Goal: Task Accomplishment & Management: Manage account settings

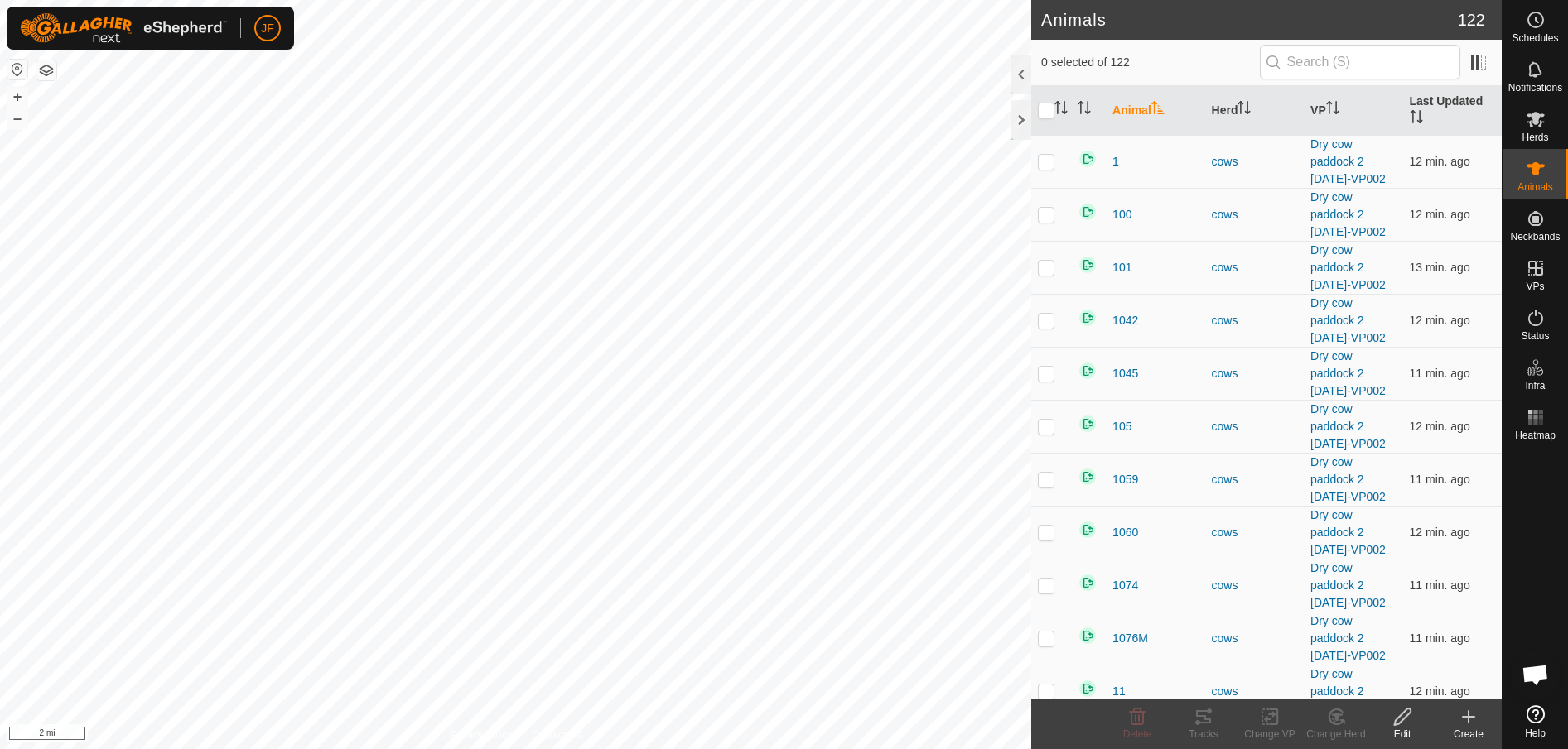
click at [16, 63] on button "button" at bounding box center [17, 69] width 20 height 20
click at [1270, 583] on div "Animals 122 0 selected of 122 Animal Herd VP Last Updated 1 cows Dry cow paddoc…" at bounding box center [750, 374] width 1501 height 749
click at [1567, 659] on html "JF Schedules Notifications Herds Animals Neckbands VPs Status Infra Heatmap Hel…" at bounding box center [784, 374] width 1568 height 749
click at [1547, 483] on div "Schedules Notifications Herds Animals Neckbands VPs Status Infra Heatmap Help A…" at bounding box center [784, 374] width 1568 height 749
click at [1291, 475] on div "Animals 122 0 selected of 122 Animal Herd VP Last Updated 1 cows Dry cow paddoc…" at bounding box center [750, 374] width 1501 height 749
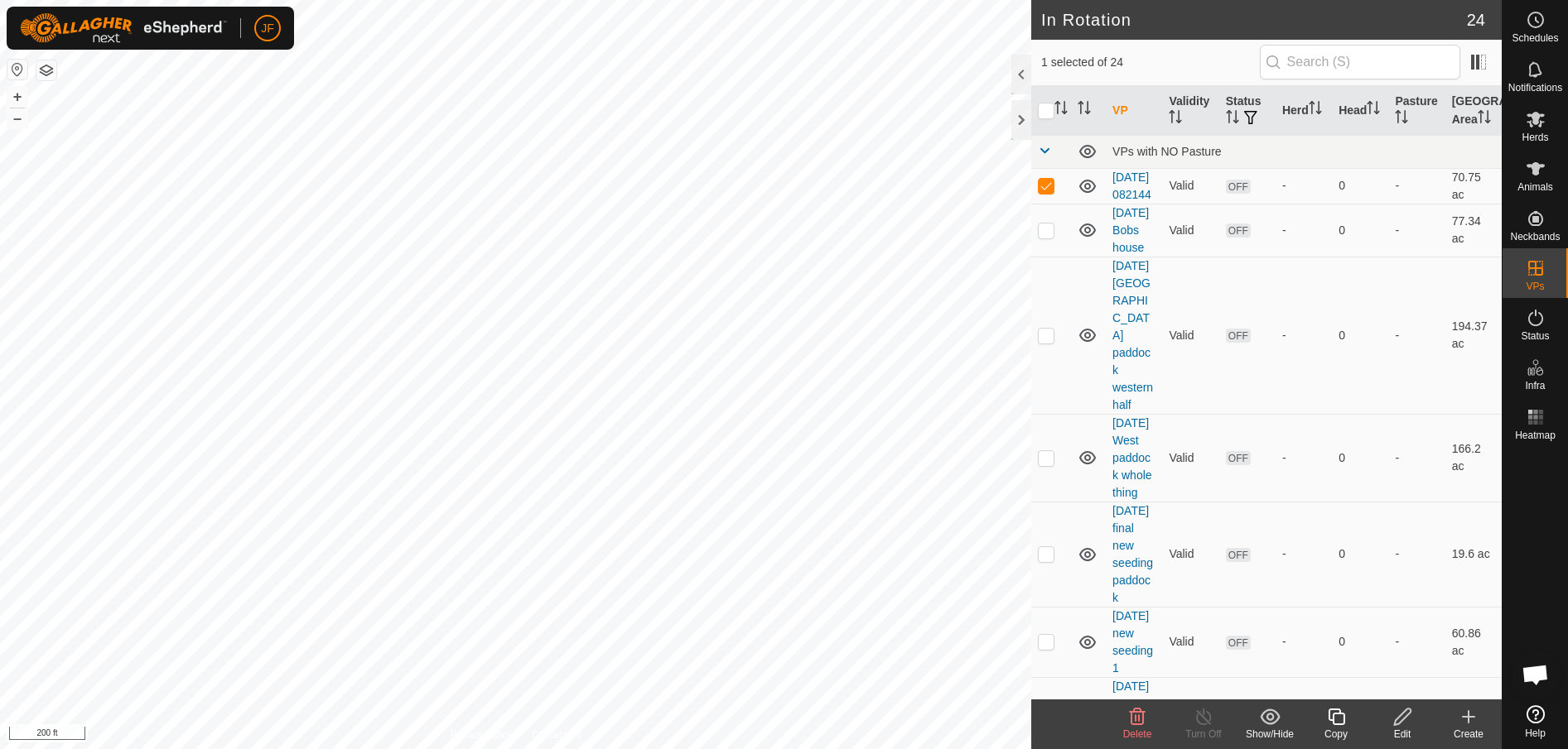
checkbox input "false"
click at [1137, 716] on icon at bounding box center [1137, 717] width 20 height 20
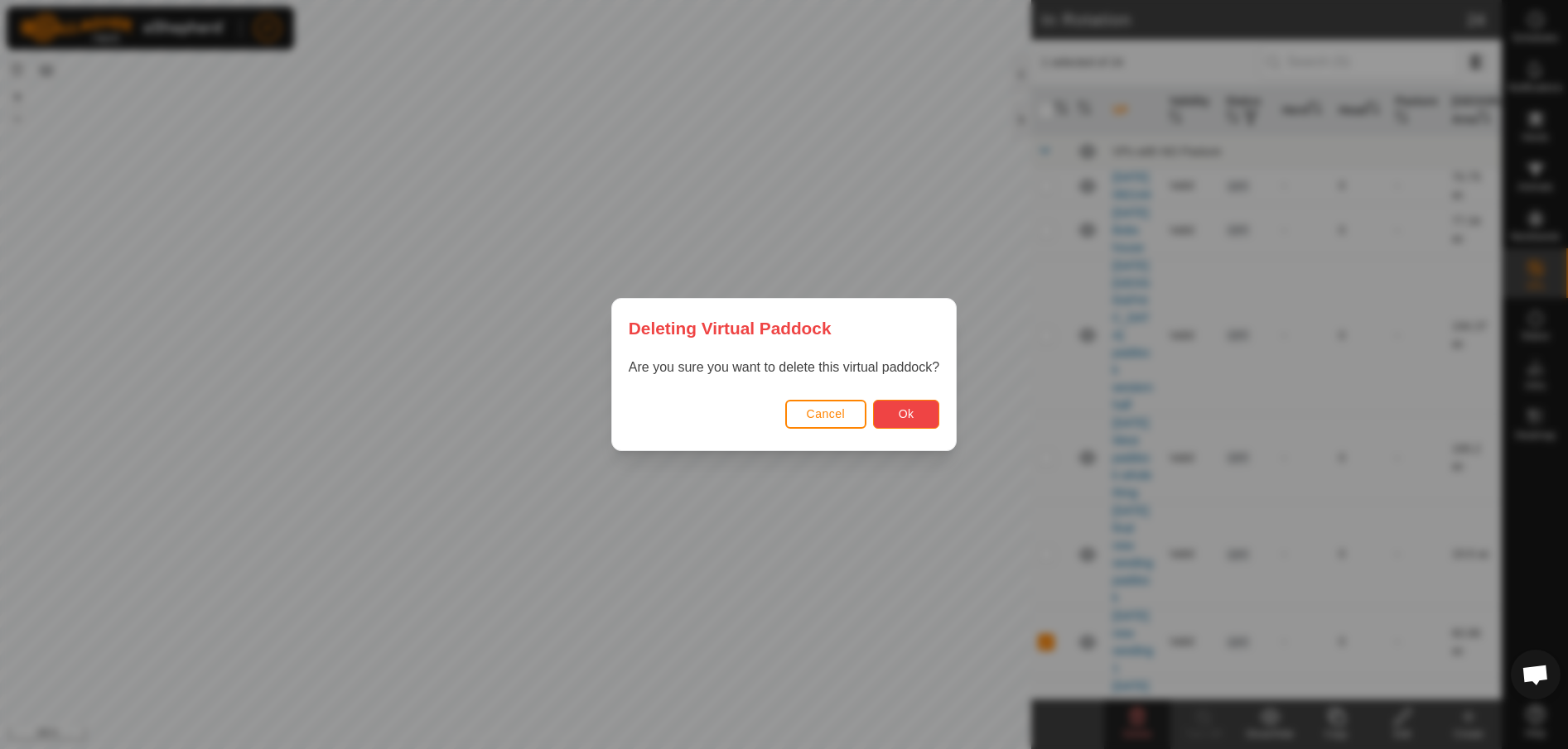
click at [910, 405] on button "Ok" at bounding box center [906, 414] width 67 height 29
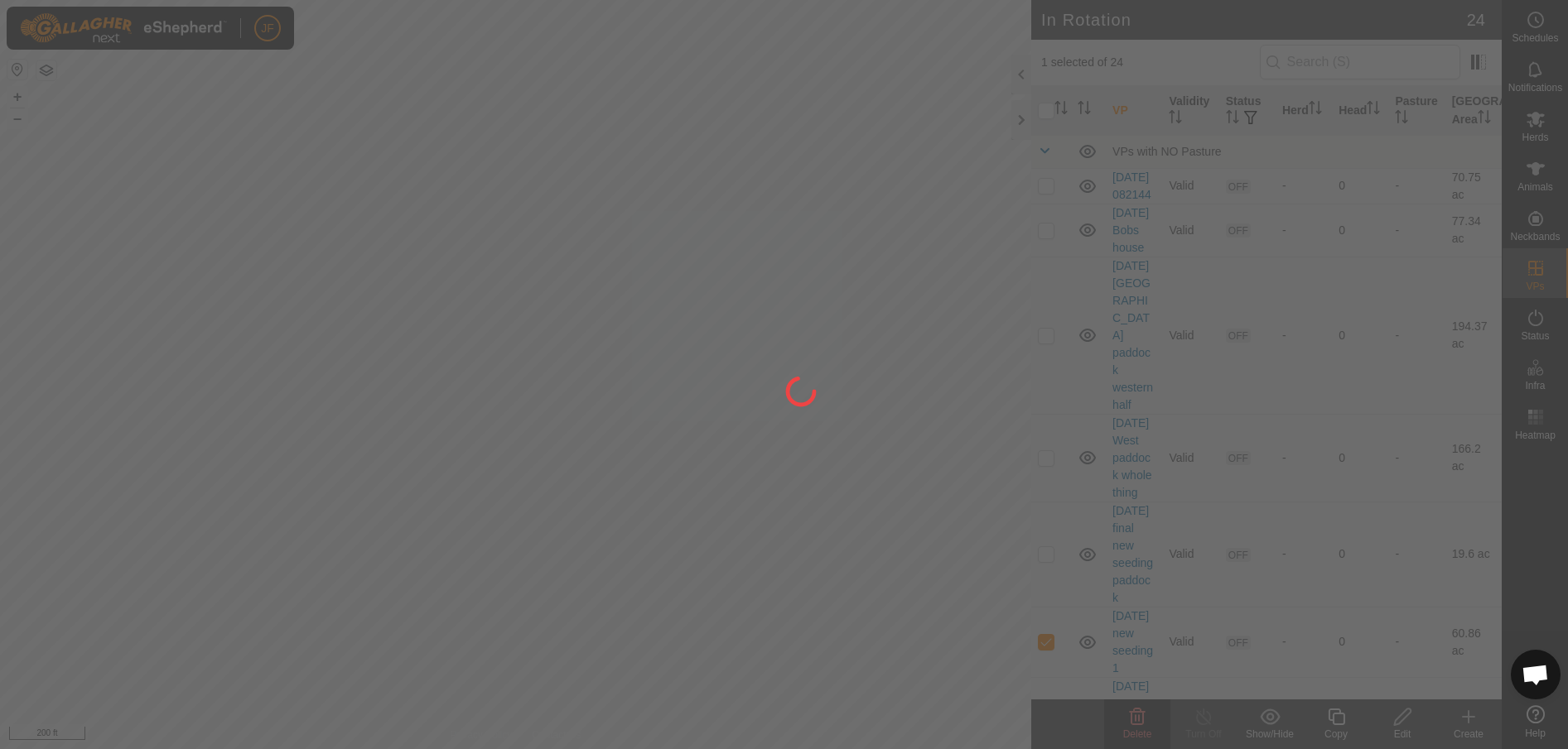
checkbox input "false"
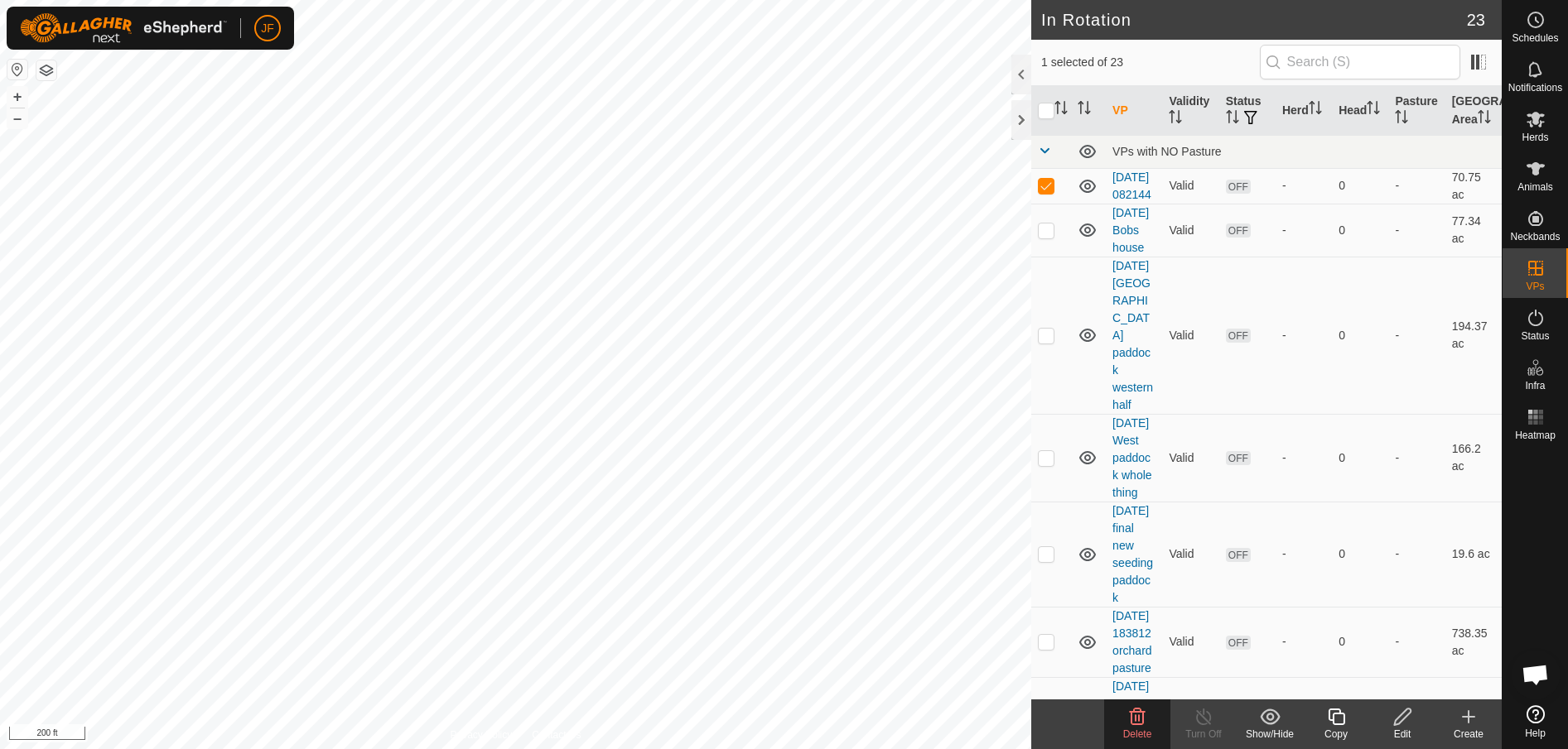
checkbox input "false"
click at [1136, 721] on icon at bounding box center [1137, 716] width 15 height 16
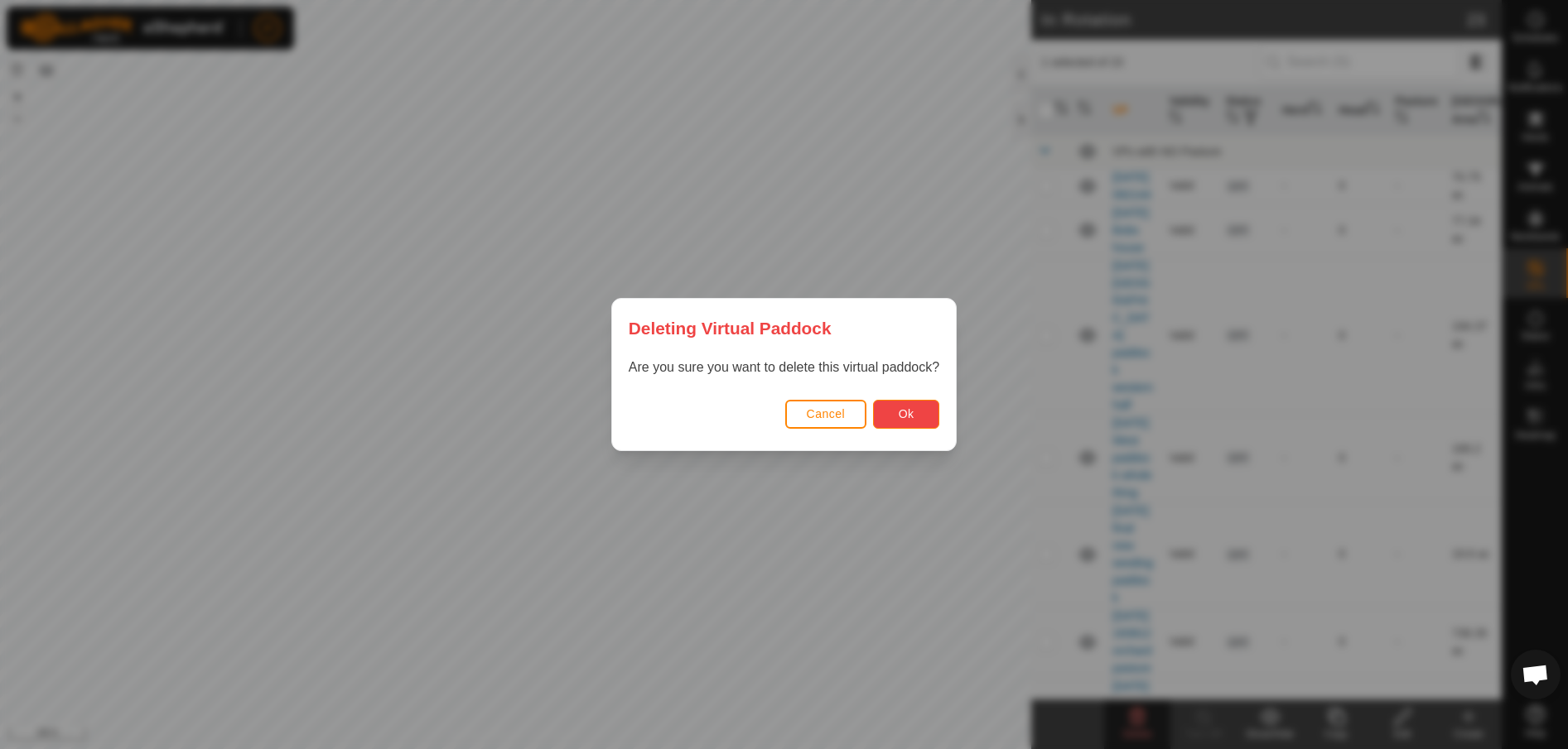
click at [900, 408] on span "Ok" at bounding box center [906, 414] width 15 height 14
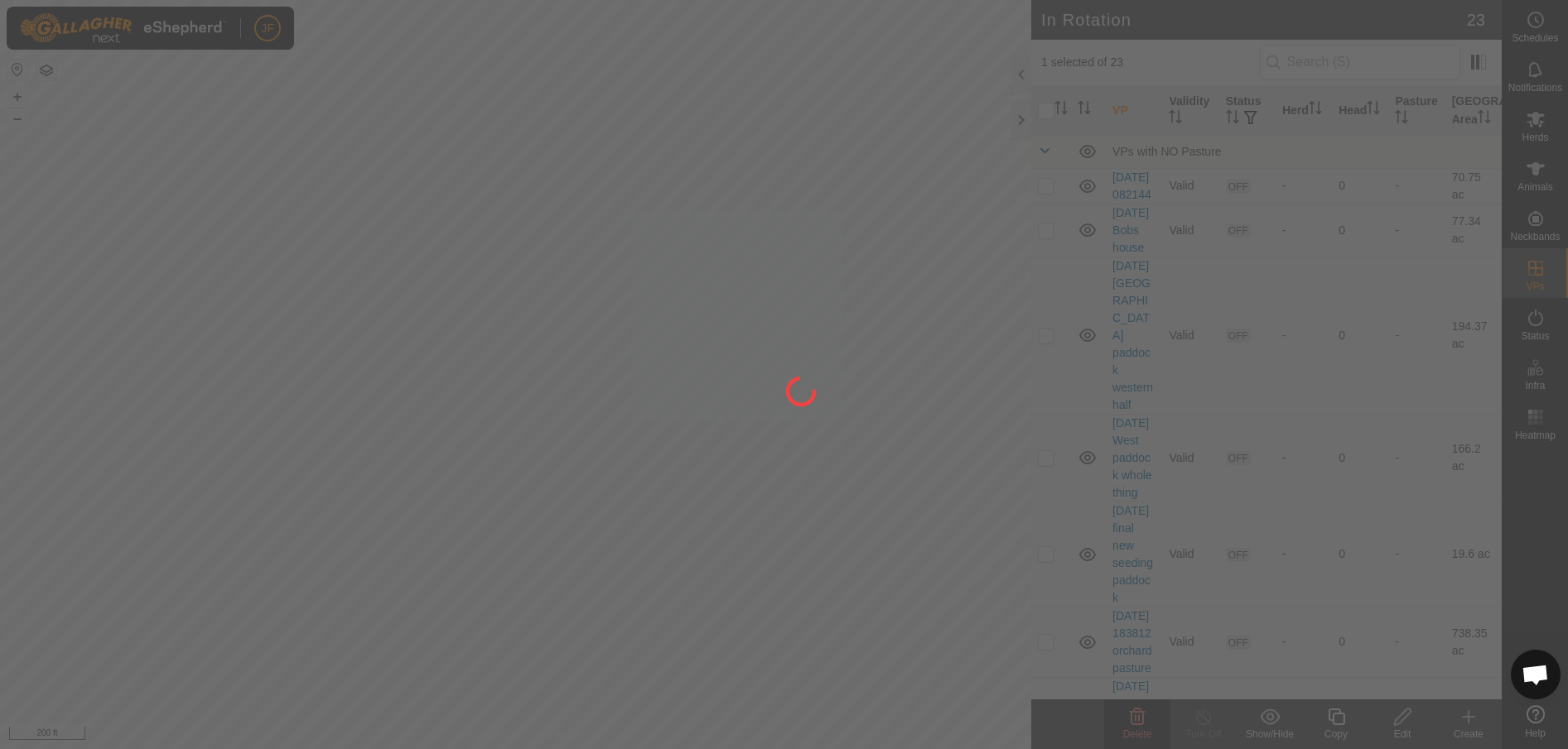
checkbox input "false"
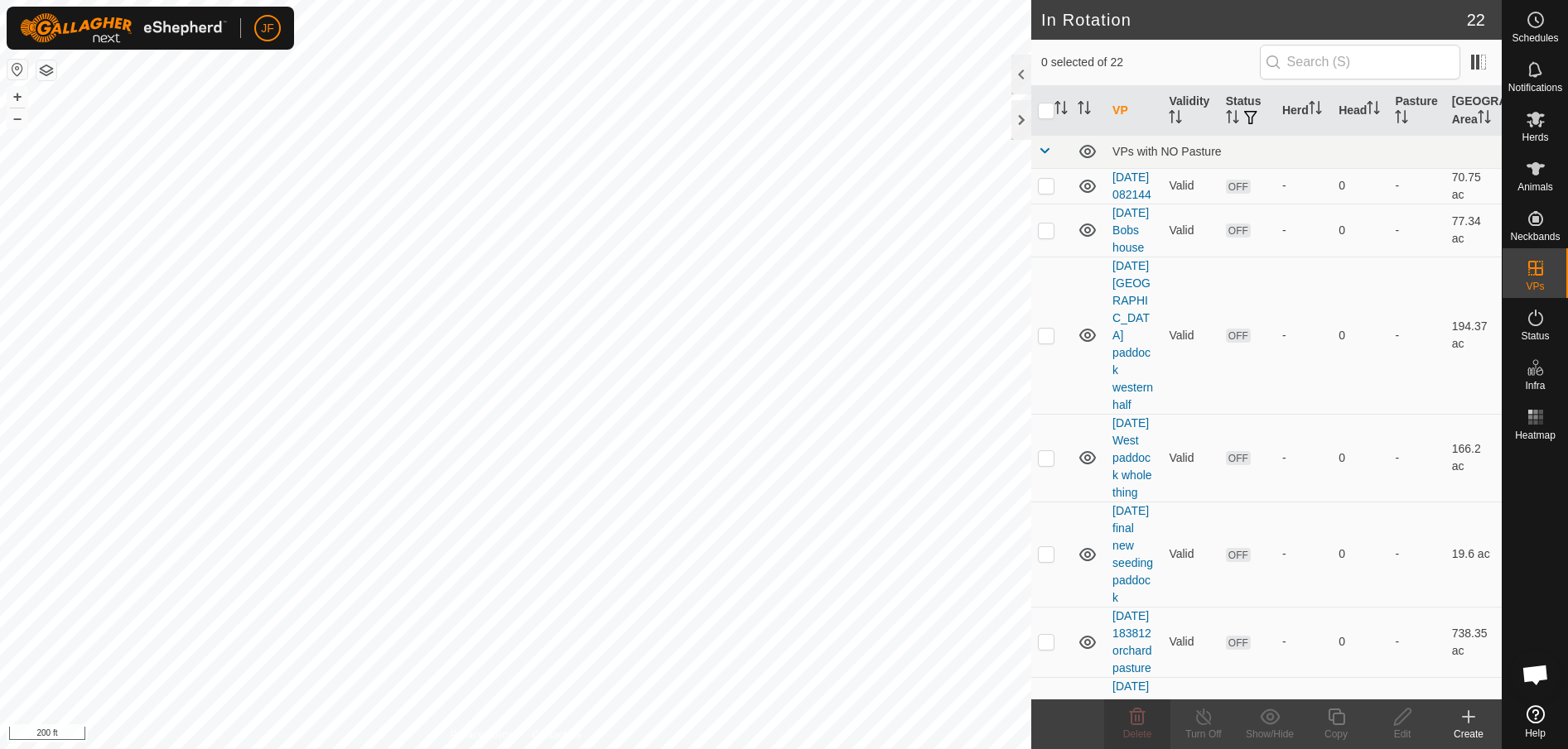
checkbox input "true"
click at [1403, 712] on icon at bounding box center [1402, 716] width 16 height 16
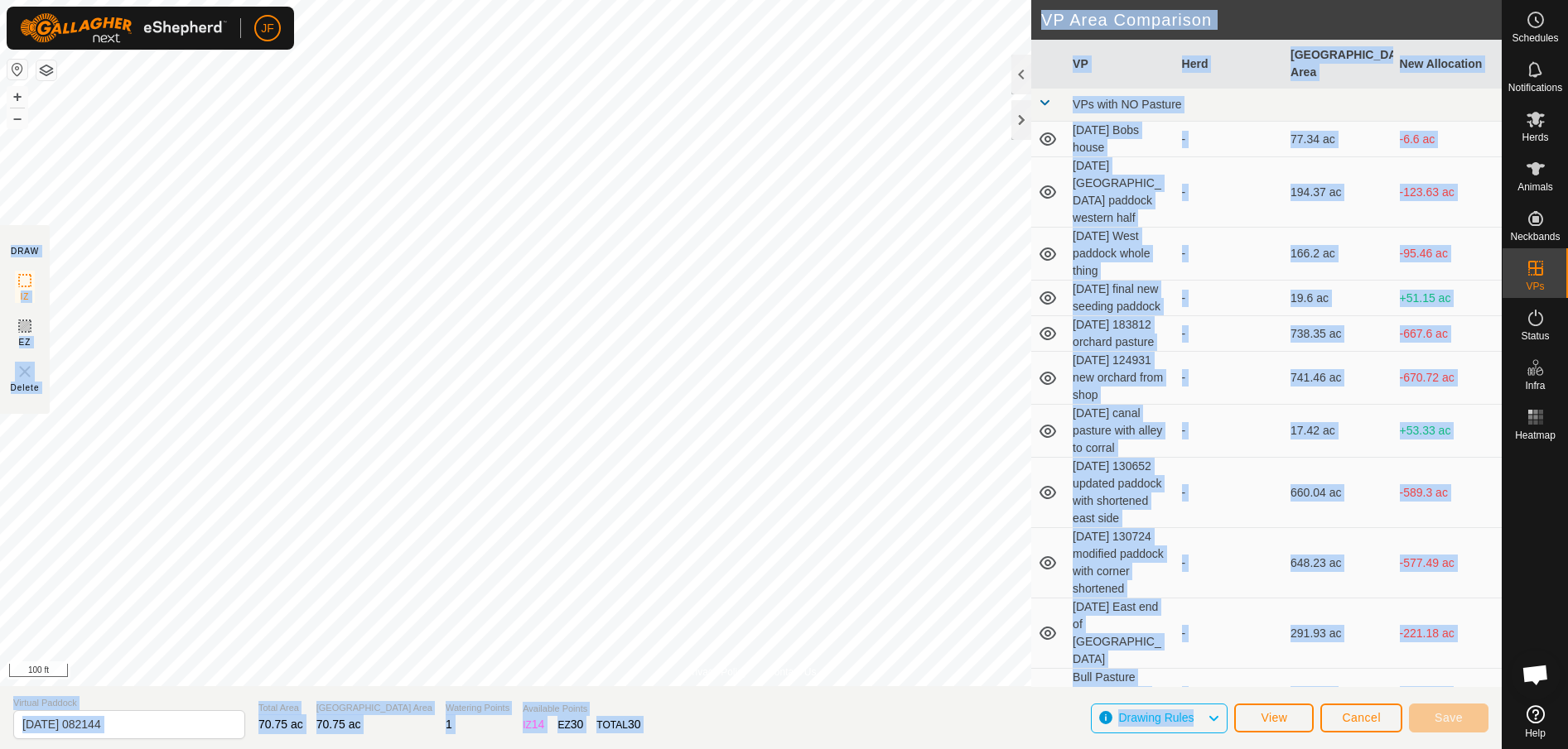
click at [395, 748] on html "JF Schedules Notifications Herds Animals Neckbands VPs Status Infra Heatmap Hel…" at bounding box center [784, 374] width 1568 height 749
click at [879, 708] on section "Virtual Paddock [DATE] 082144 Total Area 70.15 ac Grazing Area 70.15 ac Waterin…" at bounding box center [750, 717] width 1501 height 63
